Goal: Task Accomplishment & Management: Use online tool/utility

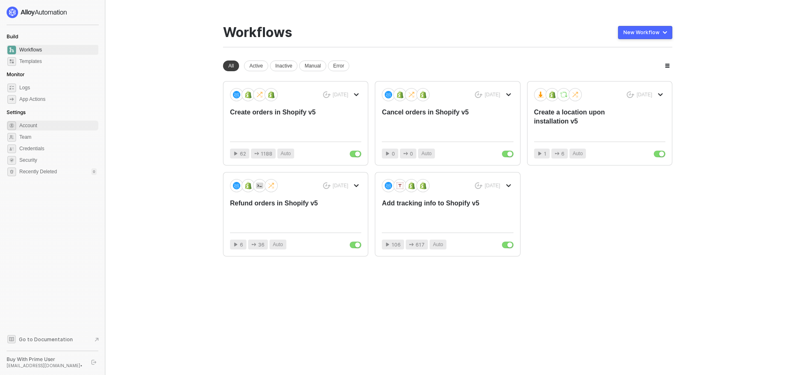
click at [27, 123] on span "Account" at bounding box center [57, 126] width 77 height 10
click at [332, 105] on div "[DATE] Create orders in Shopify v5" at bounding box center [295, 111] width 131 height 47
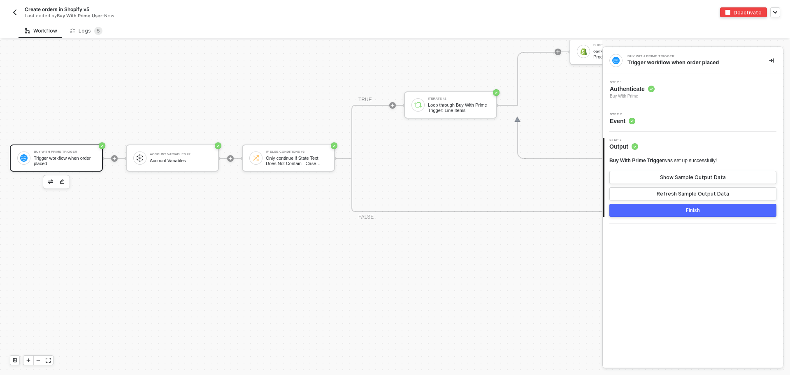
scroll to position [598, 0]
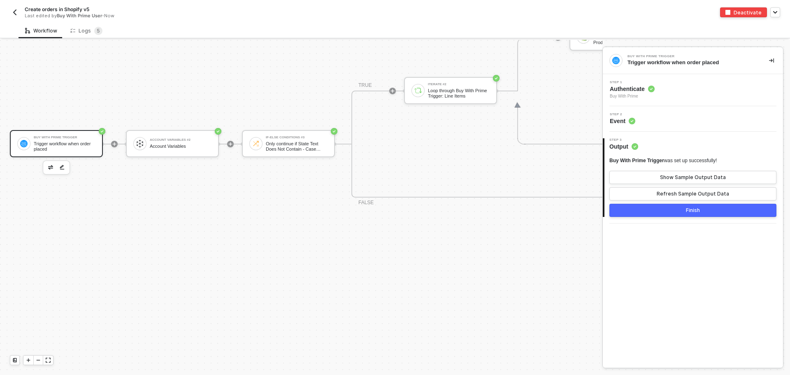
click at [13, 14] on img "button" at bounding box center [15, 12] width 7 height 7
